Goal: Task Accomplishment & Management: Use online tool/utility

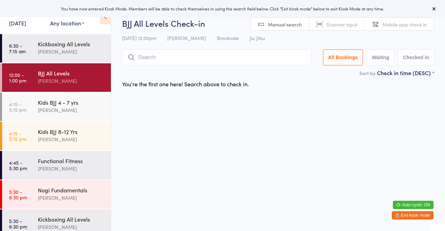
click at [139, 60] on input "search" at bounding box center [217, 57] width 190 height 16
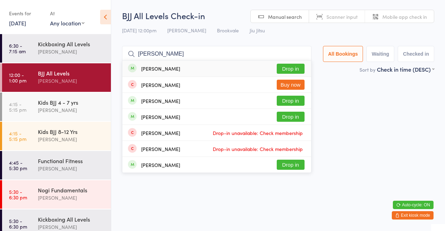
type input "[PERSON_NAME]"
click at [298, 70] on button "Drop in" at bounding box center [291, 69] width 28 height 10
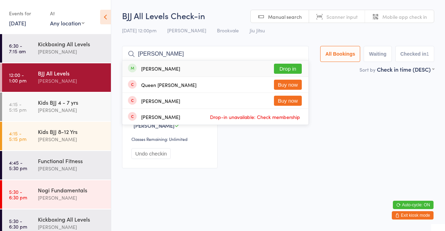
type input "[PERSON_NAME]"
click at [293, 72] on button "Drop in" at bounding box center [288, 69] width 28 height 10
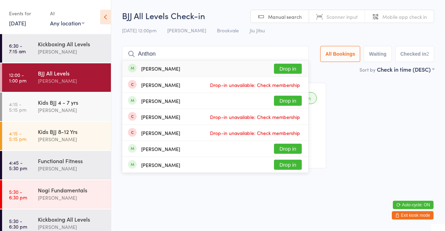
type input "Anthon"
click at [290, 69] on button "Drop in" at bounding box center [288, 69] width 28 height 10
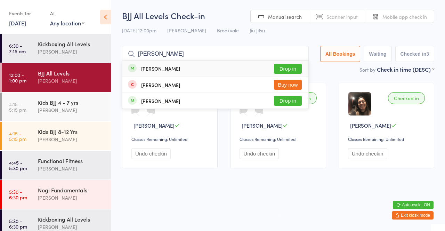
type input "[PERSON_NAME]"
click at [288, 71] on button "Drop in" at bounding box center [288, 69] width 28 height 10
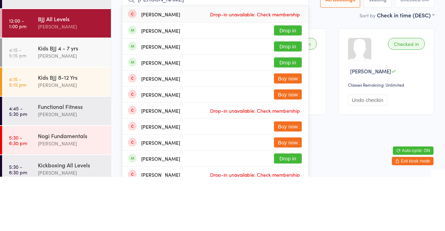
type input "[PERSON_NAME]"
click at [289, 105] on button "Drop in" at bounding box center [288, 101] width 28 height 10
